Goal: Task Accomplishment & Management: Use online tool/utility

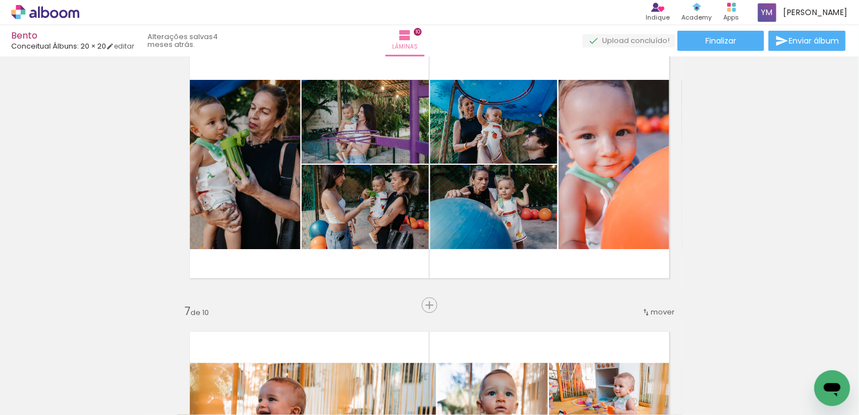
scroll to position [0, 1667]
click at [440, 384] on div at bounding box center [447, 377] width 37 height 55
click at [457, 377] on div at bounding box center [447, 377] width 37 height 55
click at [441, 373] on div at bounding box center [447, 377] width 37 height 55
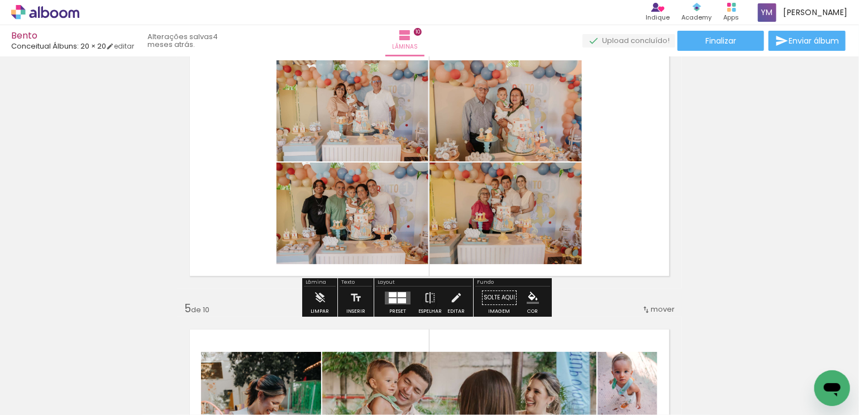
scroll to position [559, 0]
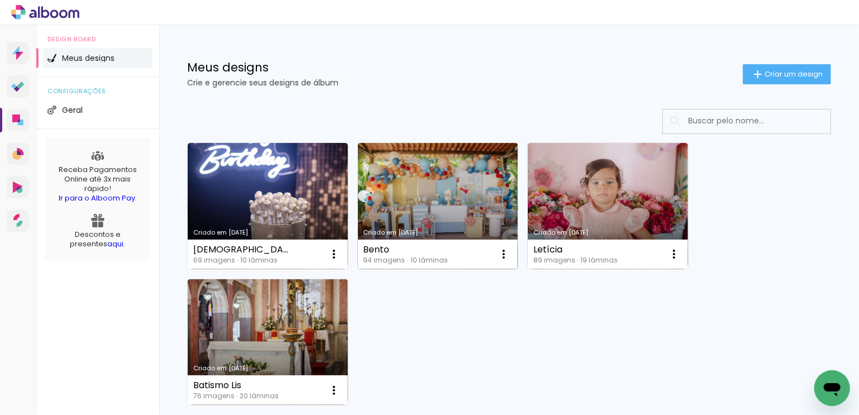
click at [449, 204] on link "Criado em [DATE]" at bounding box center [438, 206] width 160 height 126
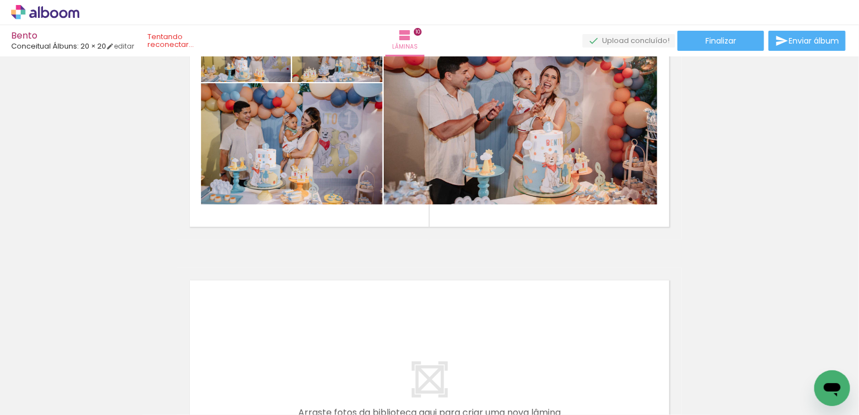
scroll to position [0, 3185]
